Goal: Navigation & Orientation: Find specific page/section

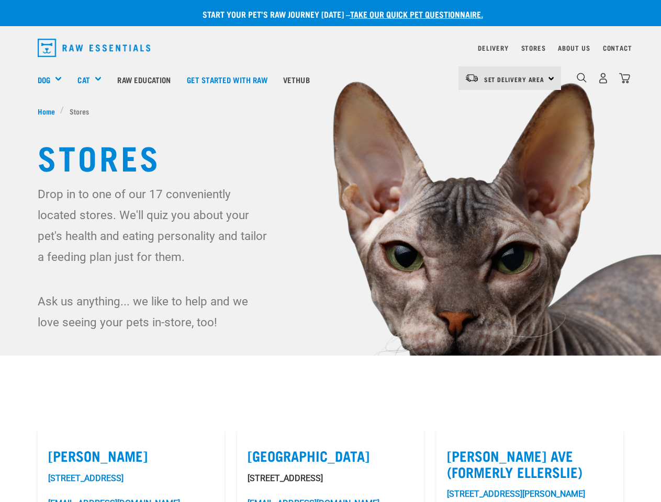
click at [54, 79] on div "Dog" at bounding box center [54, 80] width 32 height 42
click at [94, 79] on div "Cat" at bounding box center [93, 80] width 32 height 42
click at [509, 78] on span "Set Delivery Area" at bounding box center [514, 79] width 61 height 4
click at [581, 78] on img "dropdown navigation" at bounding box center [581, 78] width 10 height 10
